Goal: Complete application form

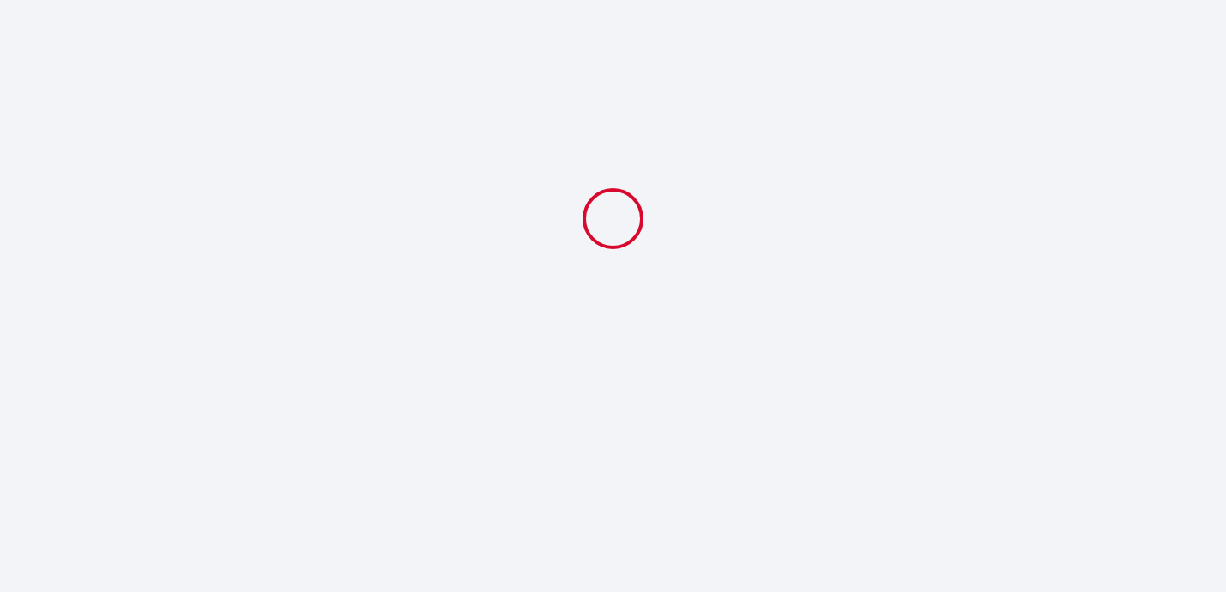
select select
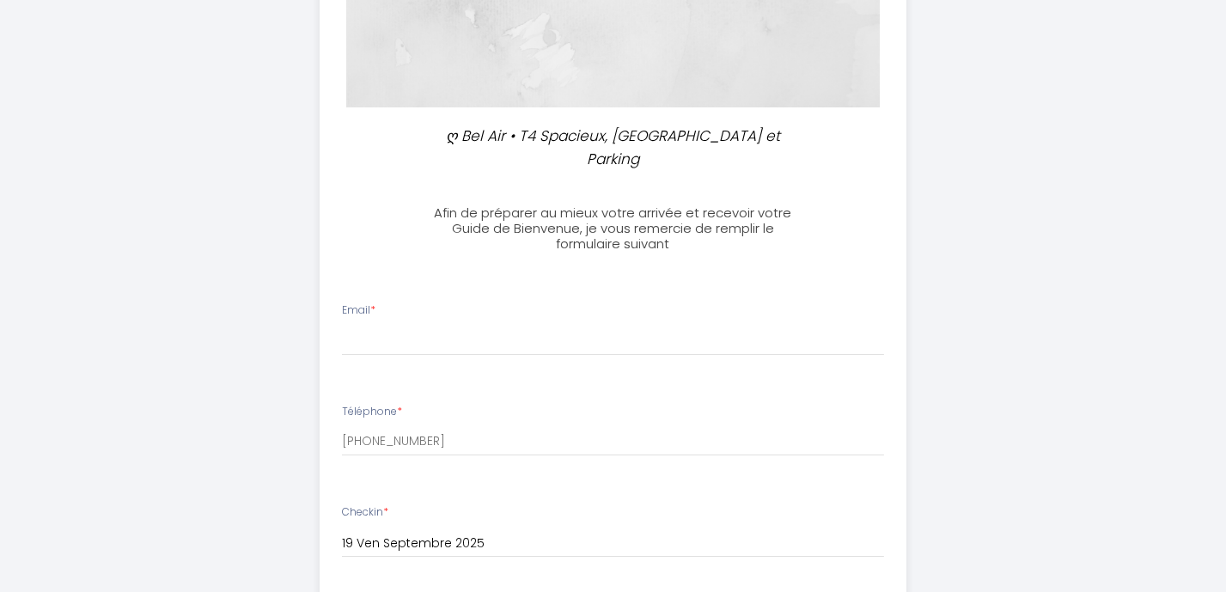
scroll to position [312, 0]
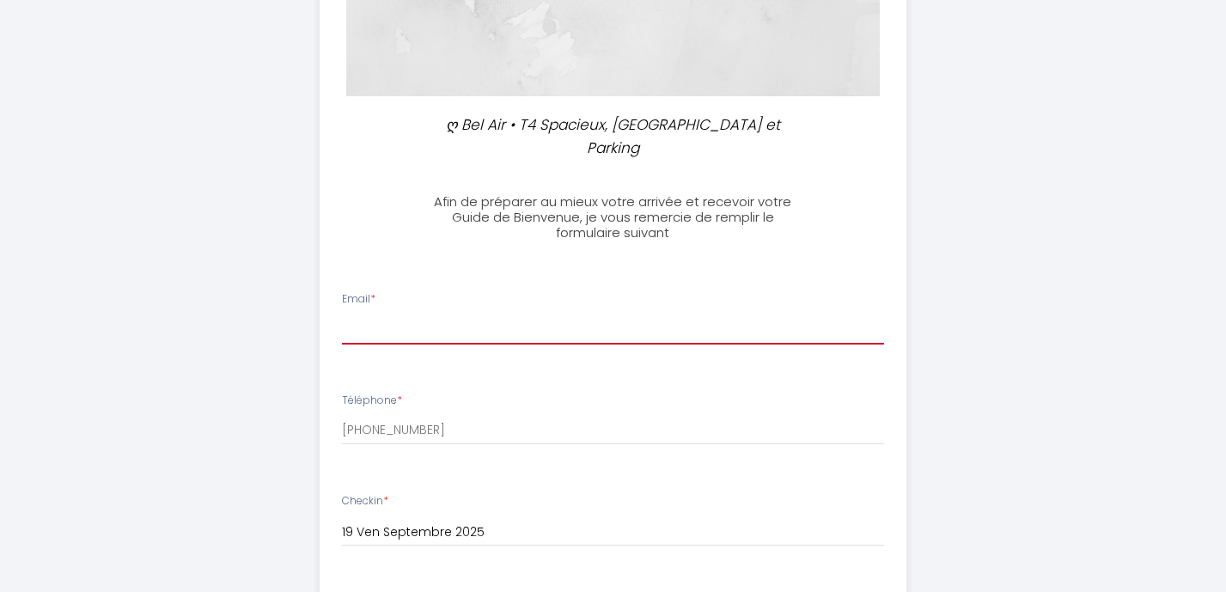
click at [566, 314] on input "Email *" at bounding box center [613, 329] width 542 height 31
type input "[EMAIL_ADDRESS][DOMAIN_NAME]"
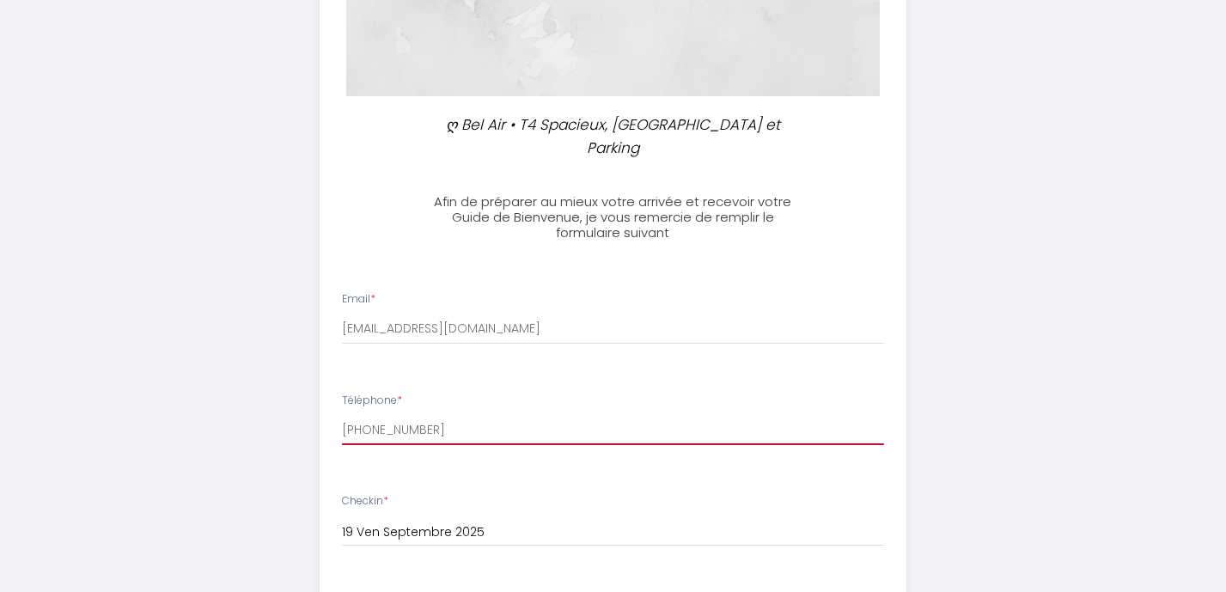
type input "0611747646"
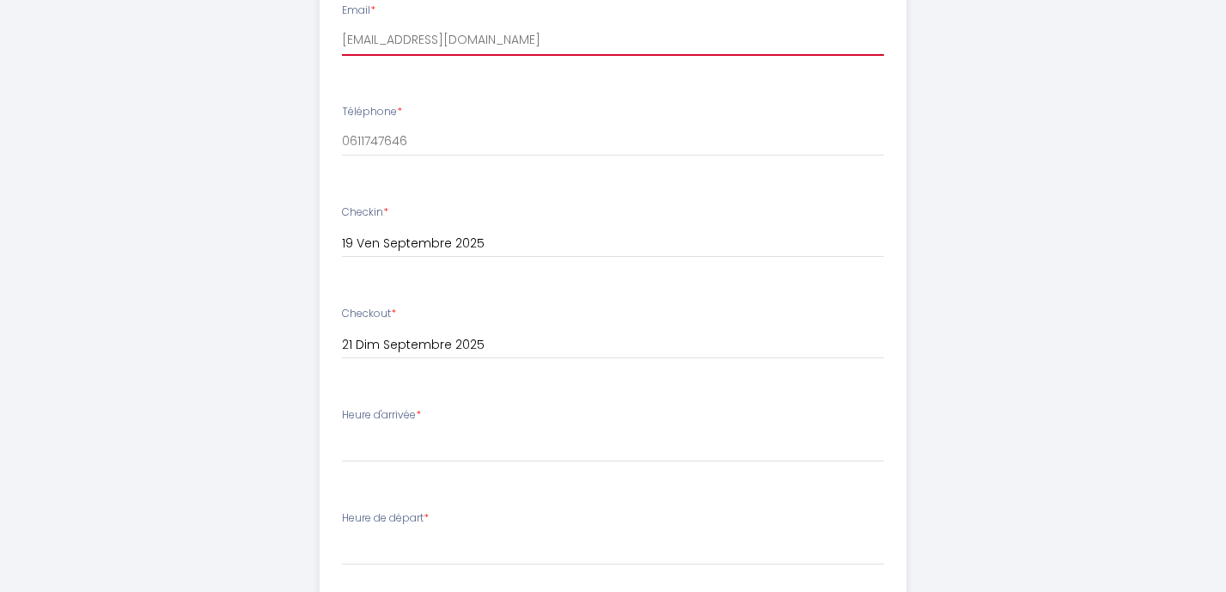
scroll to position [616, 0]
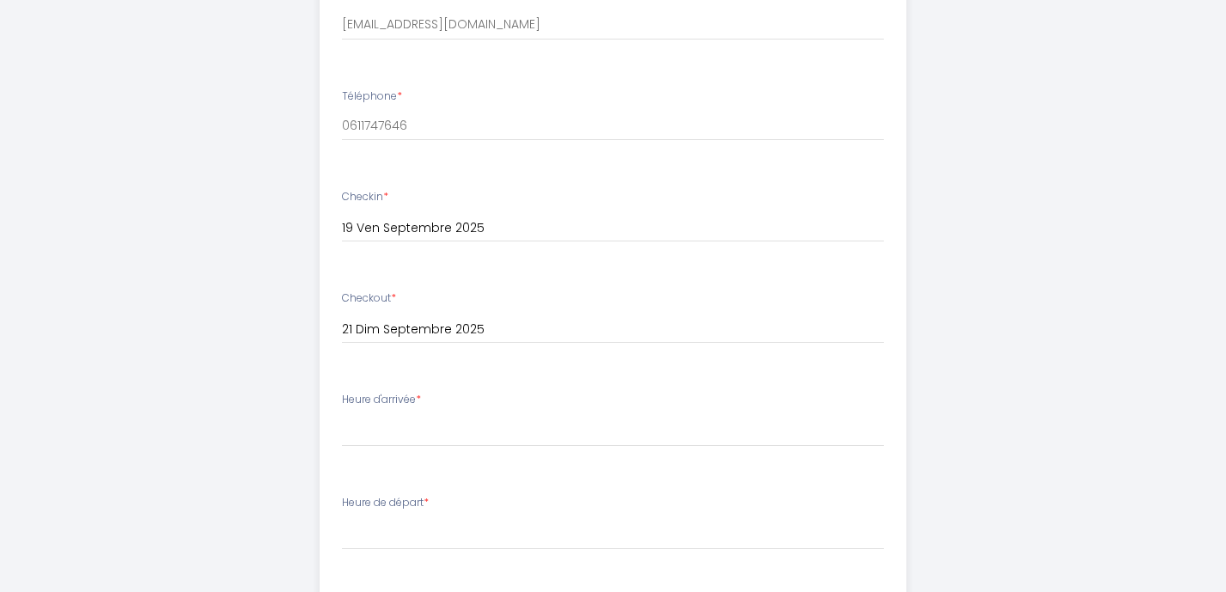
click at [543, 392] on div "Heure d'arrivée * 16:00 16:30 17:00 17:30 18:00 18:30 19:00 19:30 20:00 20:30 2…" at bounding box center [613, 419] width 542 height 55
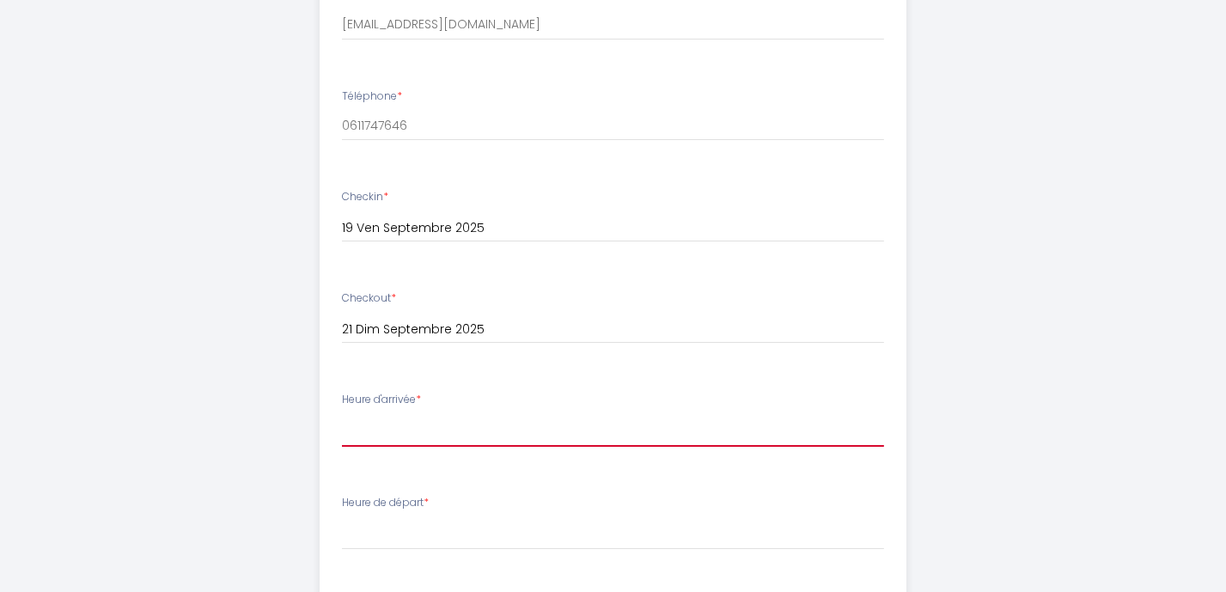
click at [536, 414] on select "16:00 16:30 17:00 17:30 18:00 18:30 19:00 19:30 20:00 20:30 21:00 21:30 22:00 2…" at bounding box center [613, 430] width 542 height 33
select select "21:00"
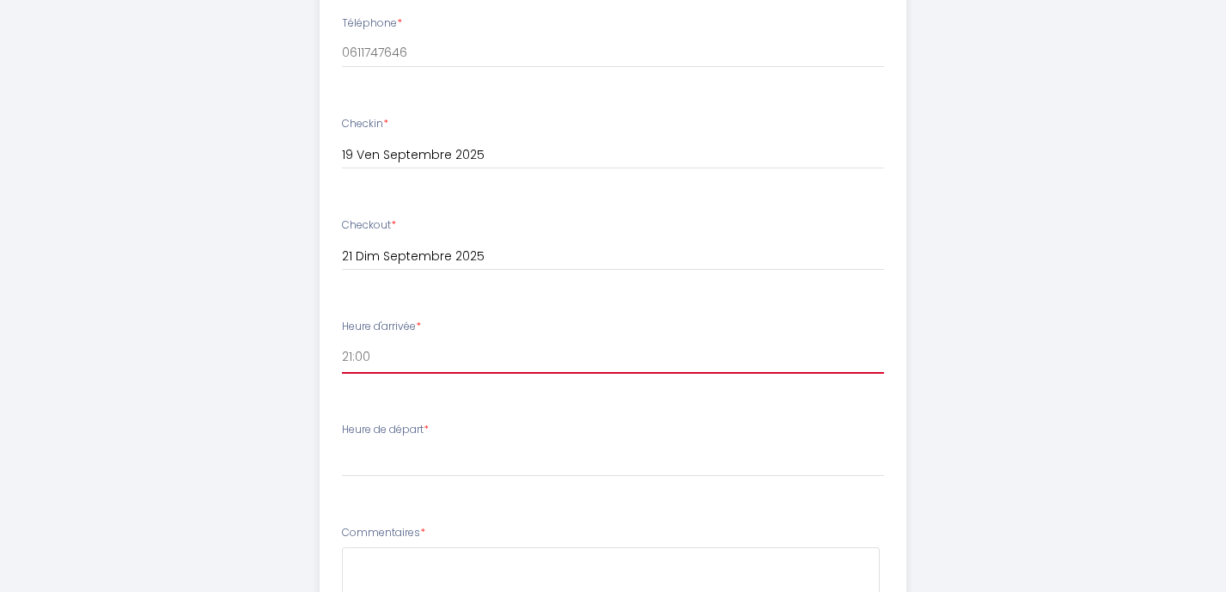
scroll to position [696, 0]
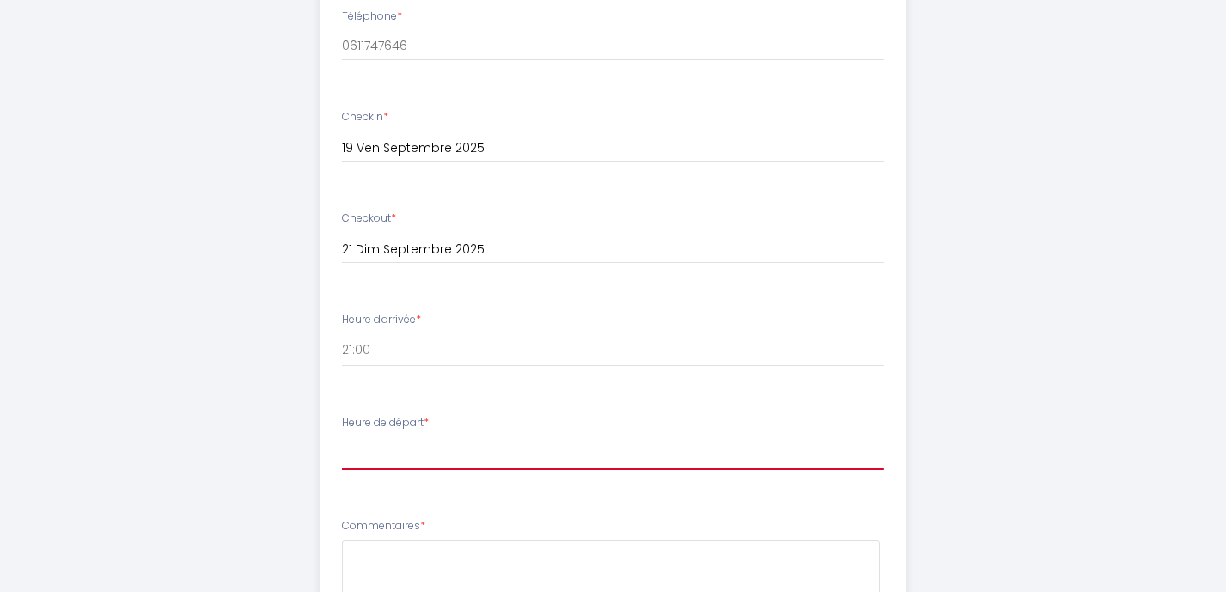
click at [445, 437] on select "00:00 00:30 01:00 01:30 02:00 02:30 03:00 03:30 04:00 04:30 05:00 05:30 06:00 0…" at bounding box center [613, 453] width 542 height 33
select select "10:00"
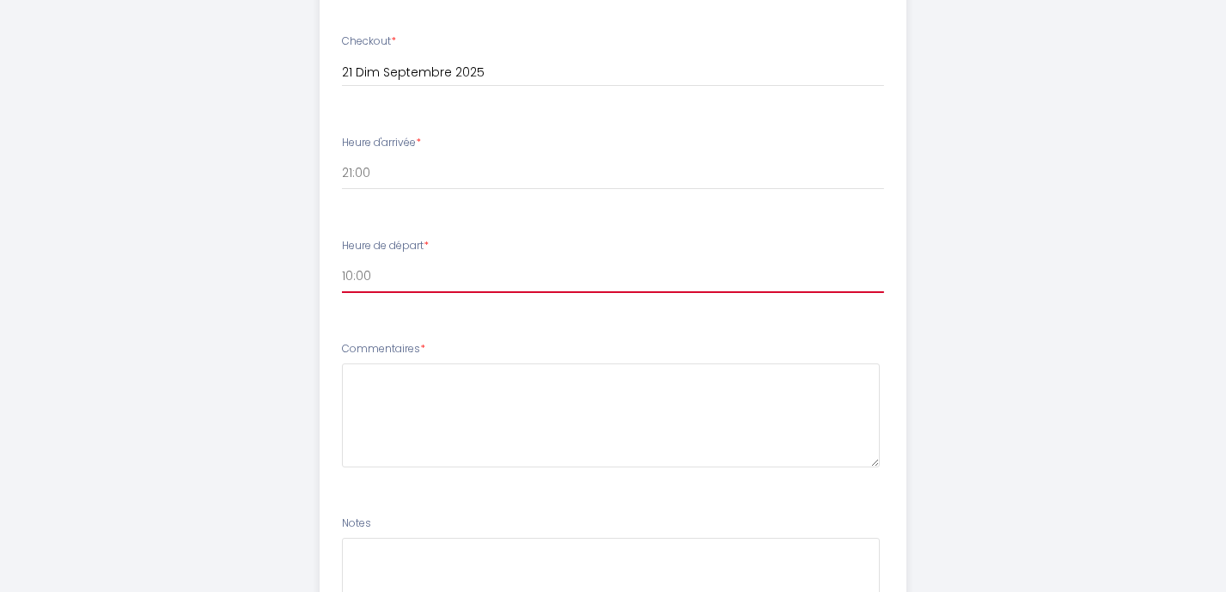
scroll to position [872, 0]
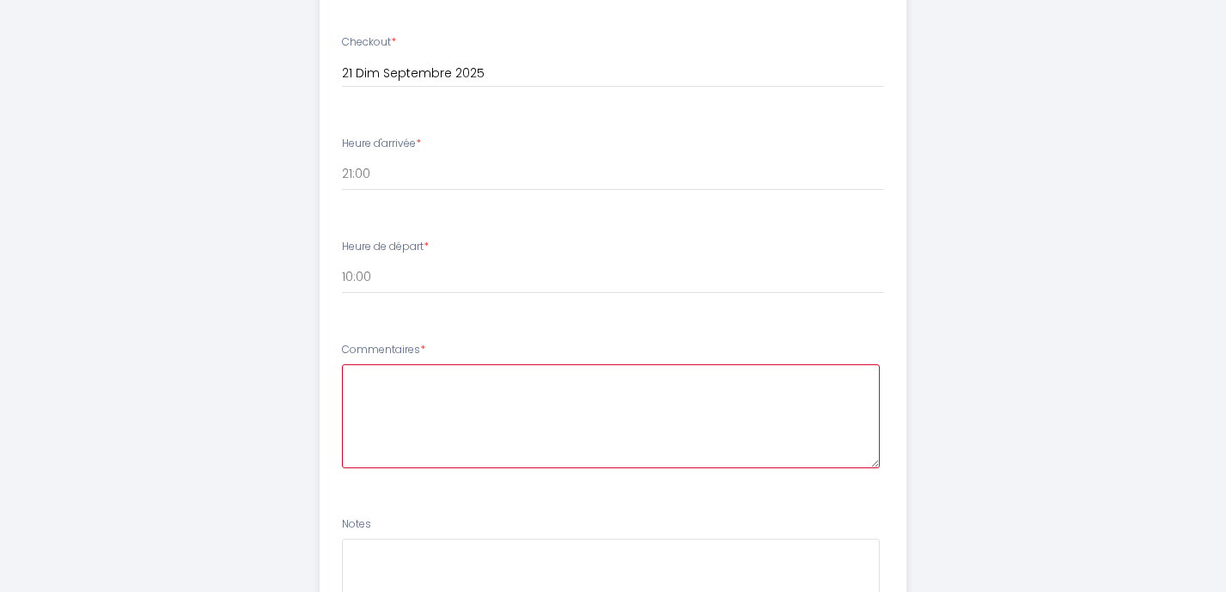
click at [407, 434] on textarea at bounding box center [611, 416] width 538 height 104
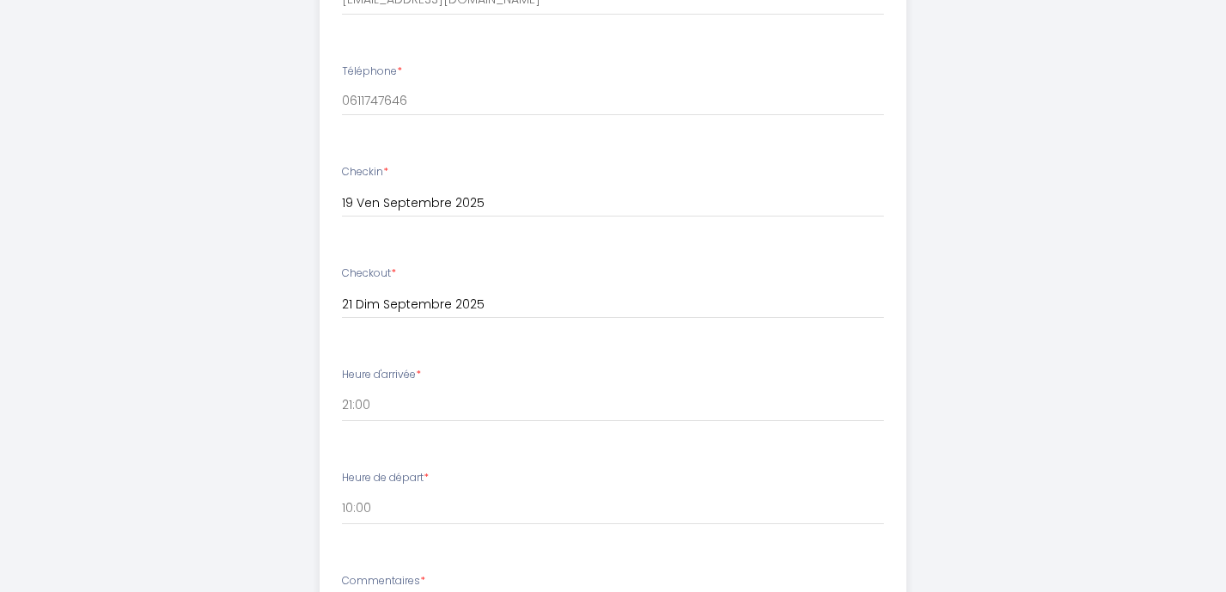
scroll to position [633, 0]
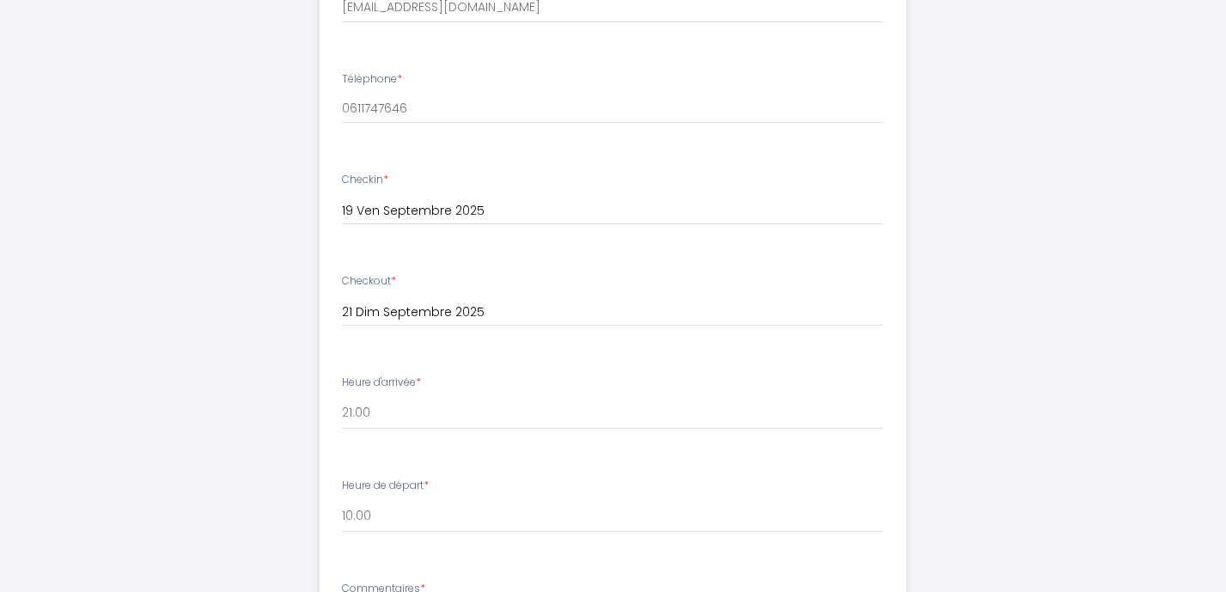
type textarea "pour l'heure d'arrivé je n'ai pas encore de confirmation"
click at [400, 397] on select "16:00 16:30 17:00 17:30 18:00 18:30 19:00 19:30 20:00 20:30 21:00 21:30 22:00 2…" at bounding box center [613, 413] width 542 height 33
select select "20:00"
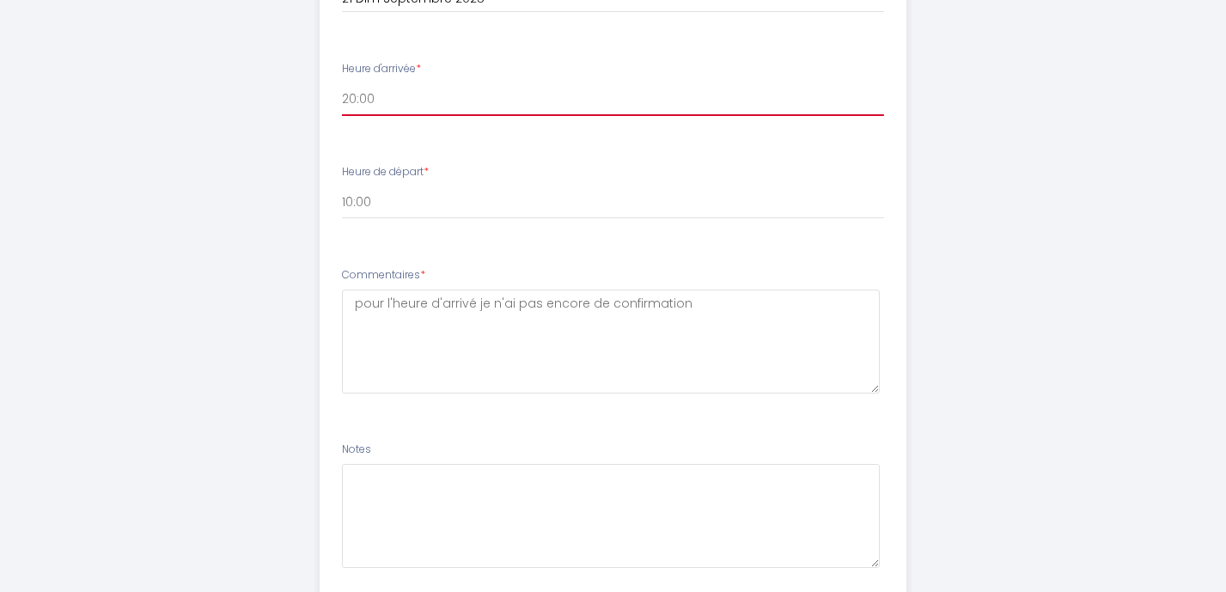
scroll to position [1046, 0]
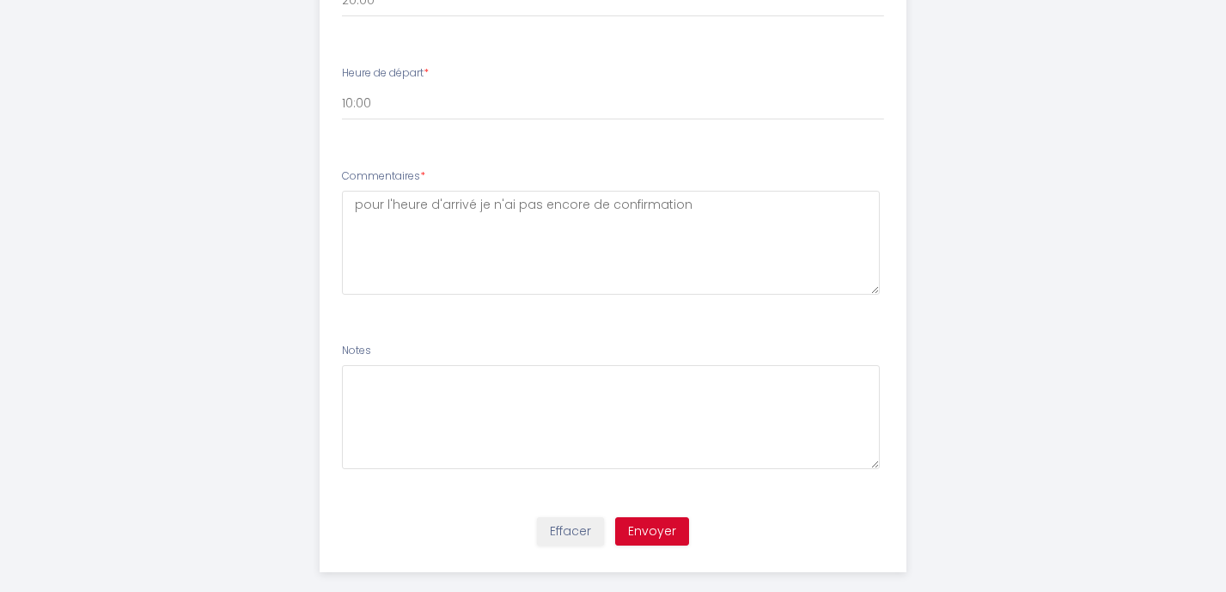
click at [671, 507] on div "Effacer Envoyer" at bounding box center [612, 539] width 607 height 65
click at [671, 517] on button "Envoyer" at bounding box center [652, 531] width 74 height 29
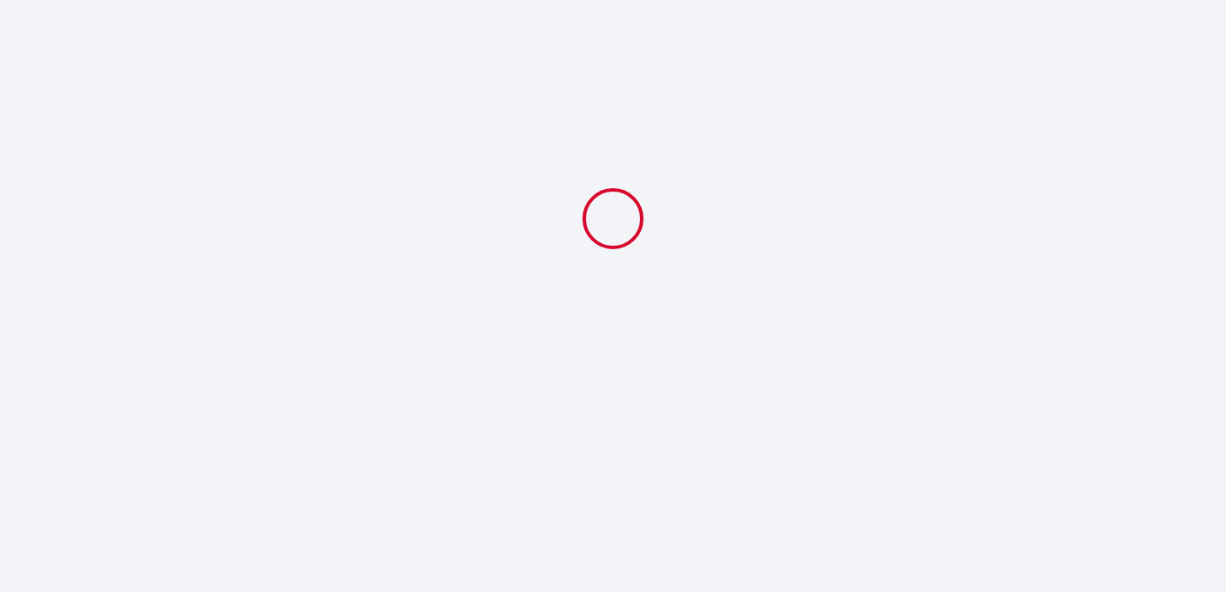
scroll to position [0, 0]
select select "20:00"
select select "10:00"
